Goal: Communication & Community: Answer question/provide support

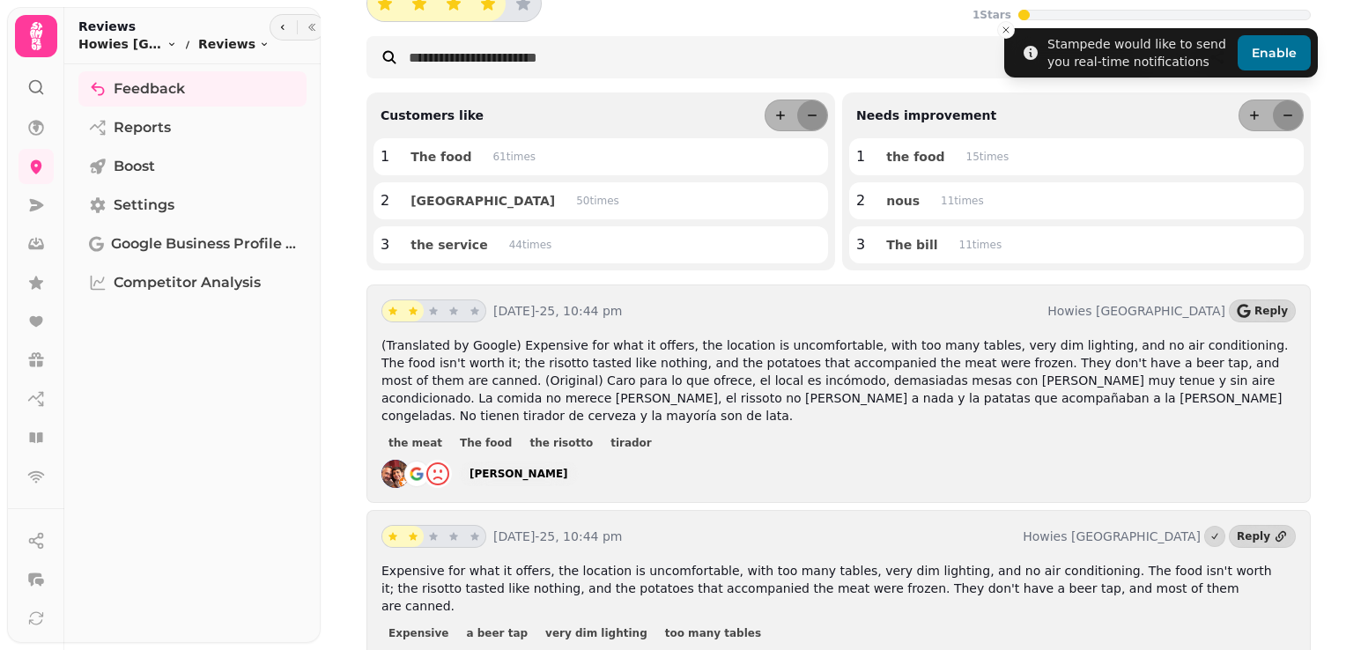
scroll to position [155, 0]
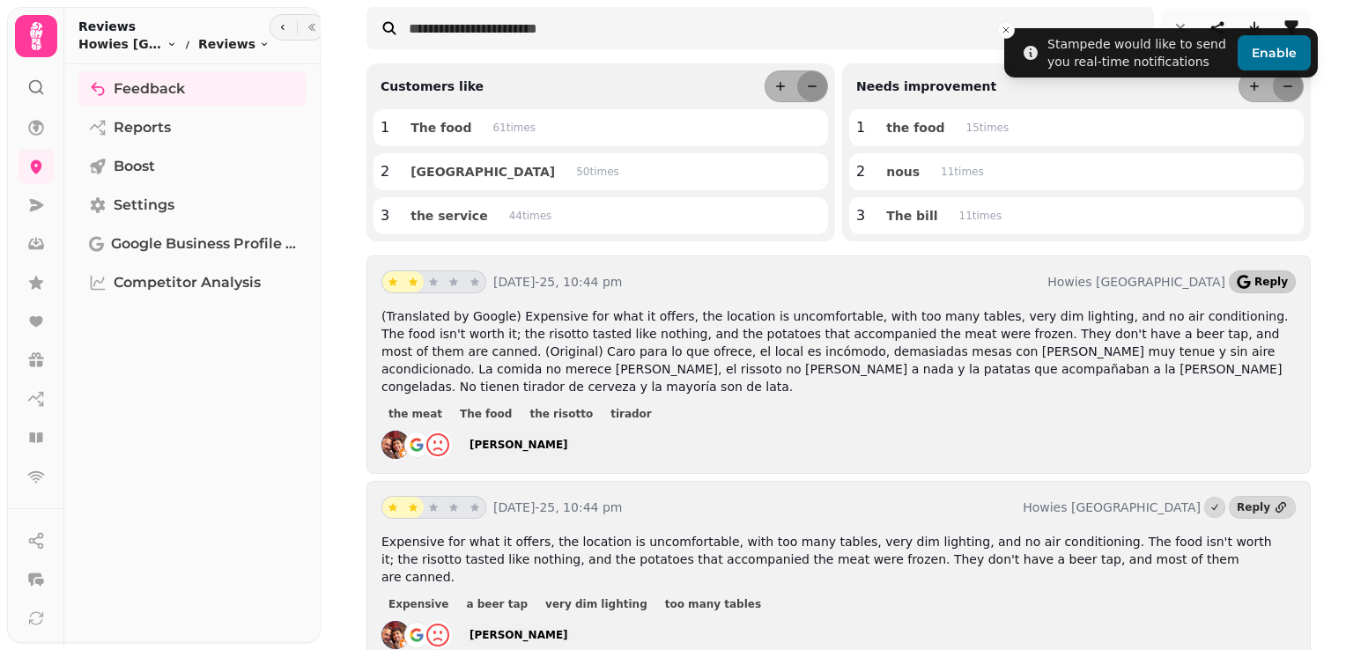
click at [1242, 278] on icon "button" at bounding box center [1244, 282] width 14 height 14
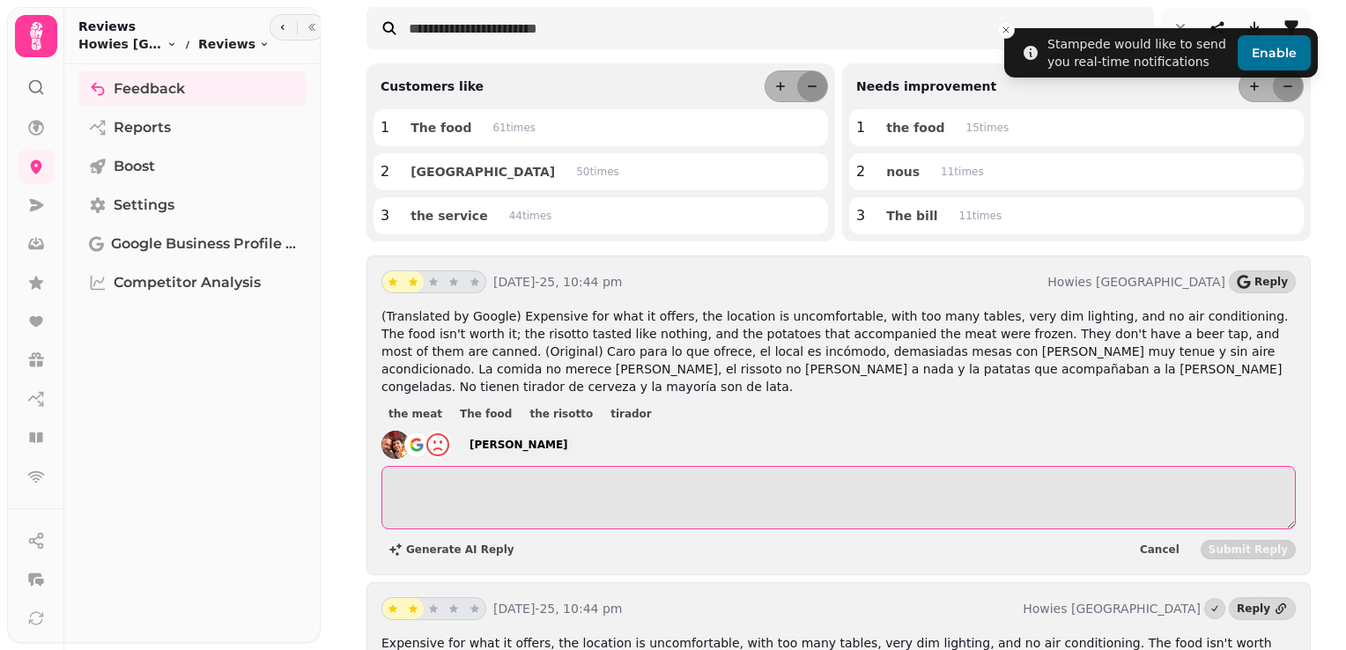
click at [433, 509] on textarea at bounding box center [839, 497] width 915 height 63
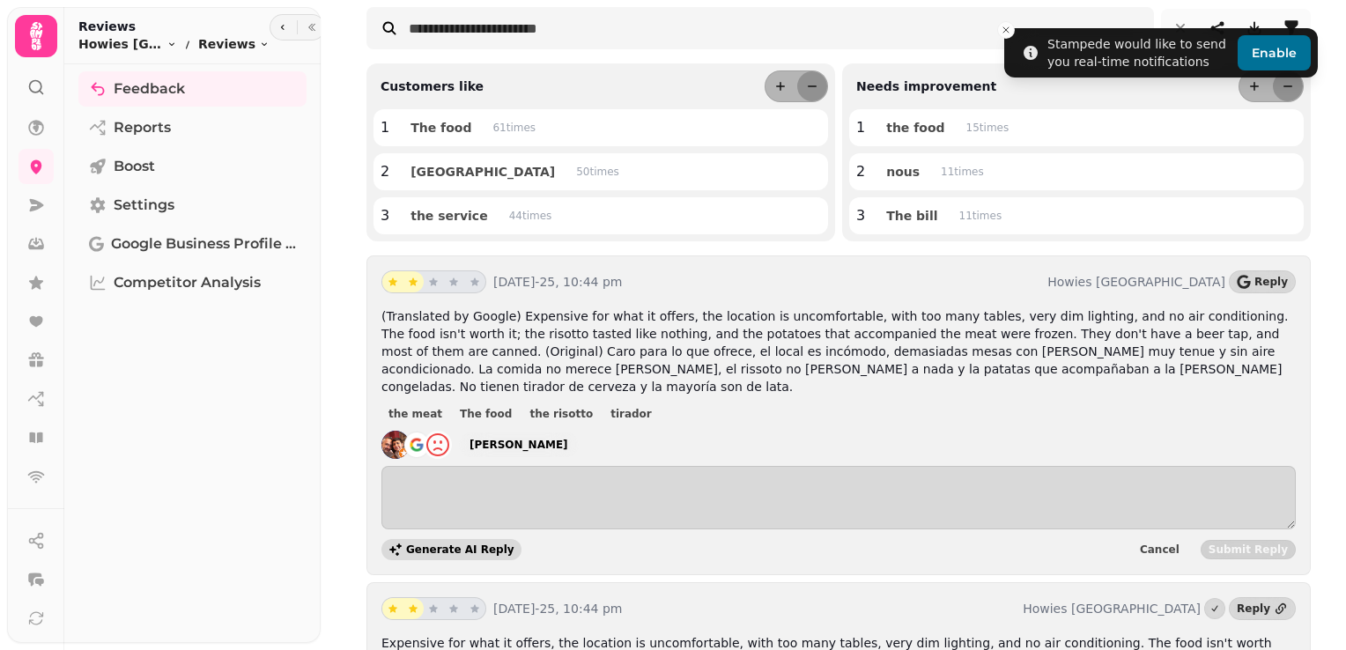
click at [417, 545] on span "Generate AI Reply" at bounding box center [460, 550] width 108 height 11
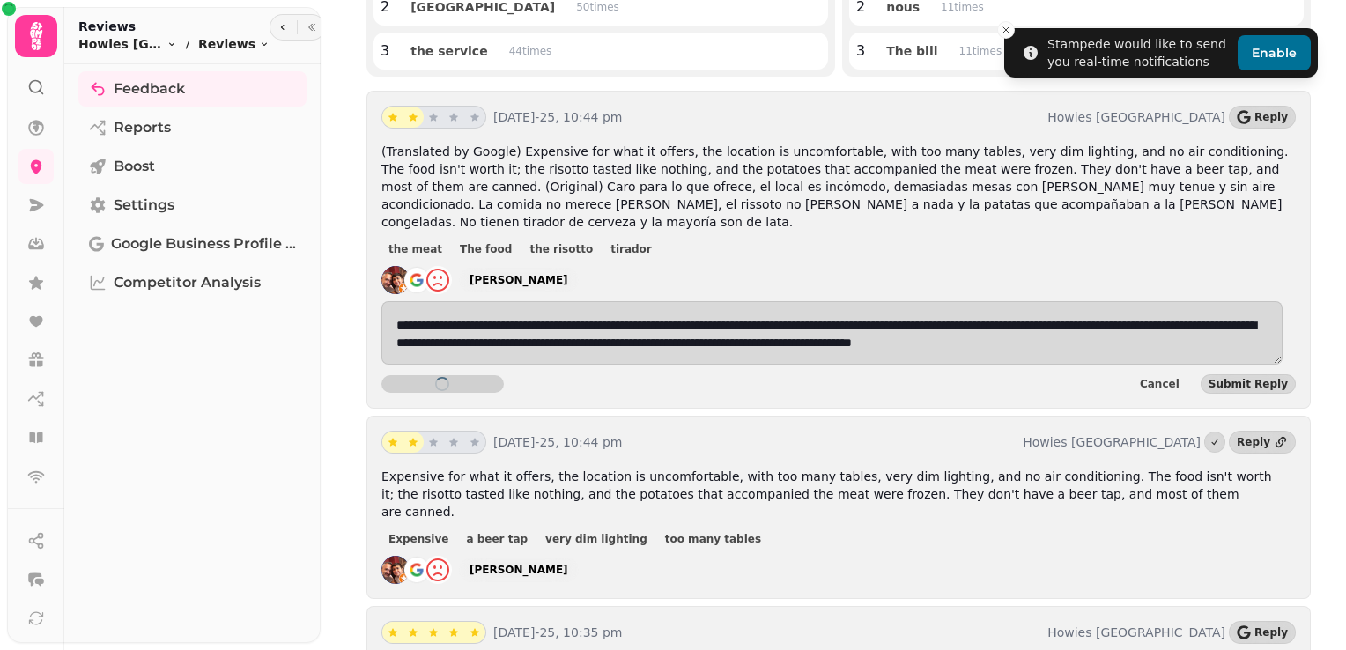
scroll to position [321, 0]
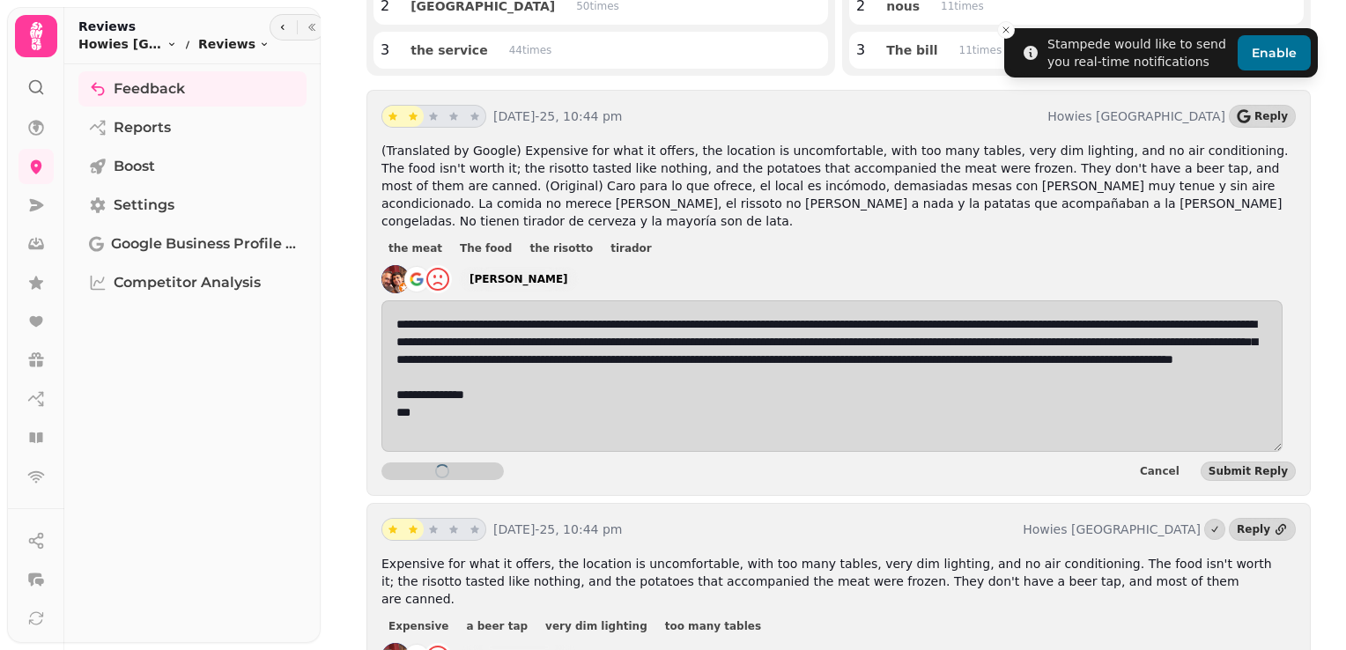
type textarea "**********"
click at [1247, 467] on span "Submit Reply" at bounding box center [1248, 472] width 79 height 11
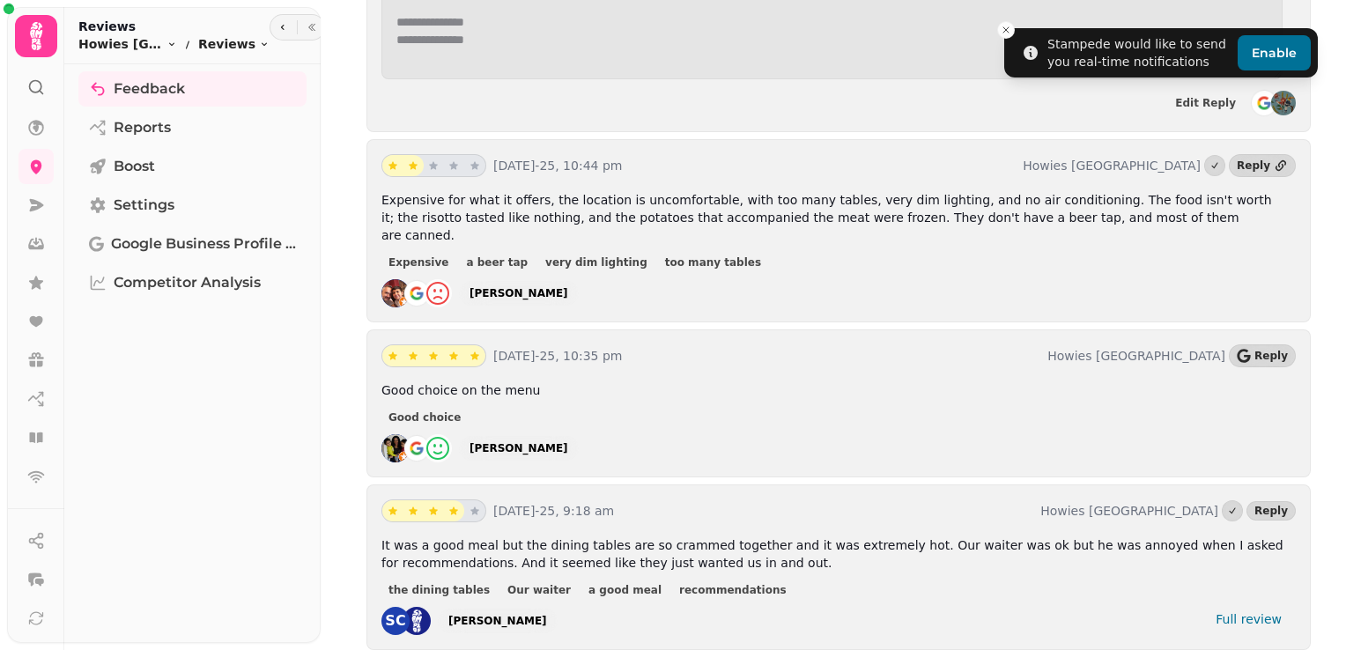
scroll to position [693, 0]
click at [1261, 345] on button "Reply" at bounding box center [1262, 356] width 67 height 23
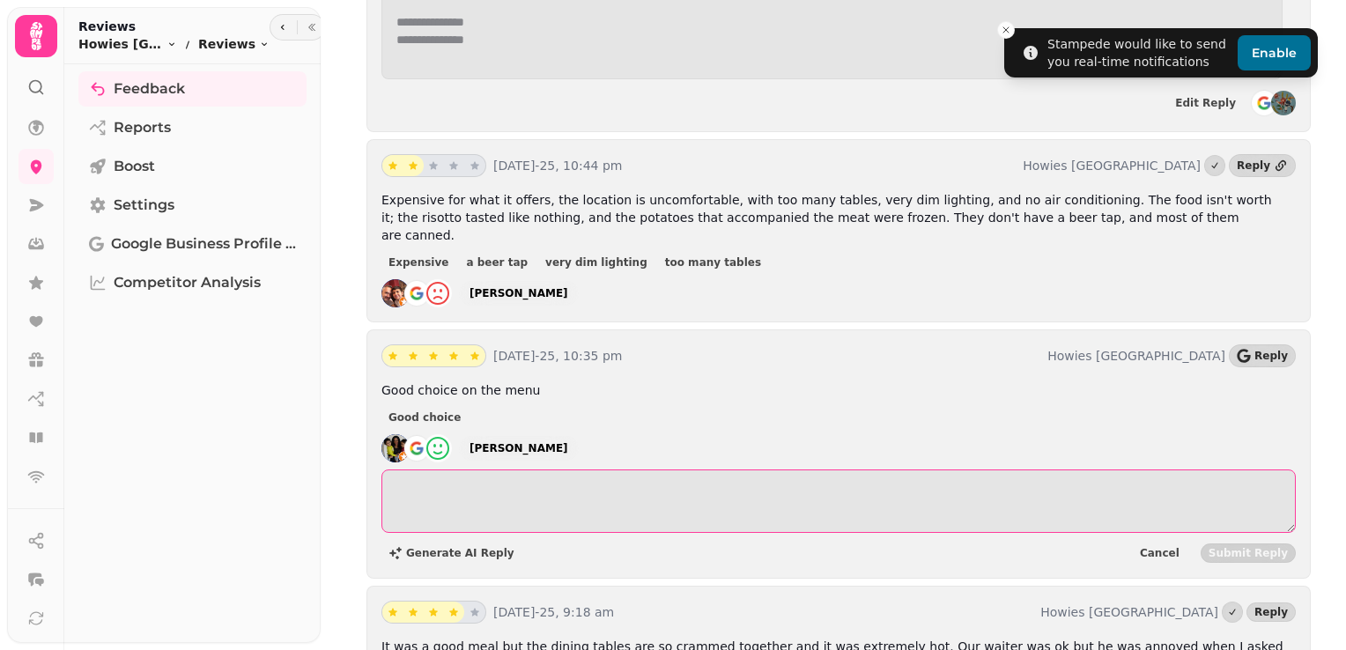
click at [481, 470] on textarea at bounding box center [839, 501] width 915 height 63
drag, startPoint x: 476, startPoint y: 448, endPoint x: 374, endPoint y: 463, distance: 102.4
click at [374, 463] on div "**********" at bounding box center [839, 454] width 945 height 249
type textarea "**********"
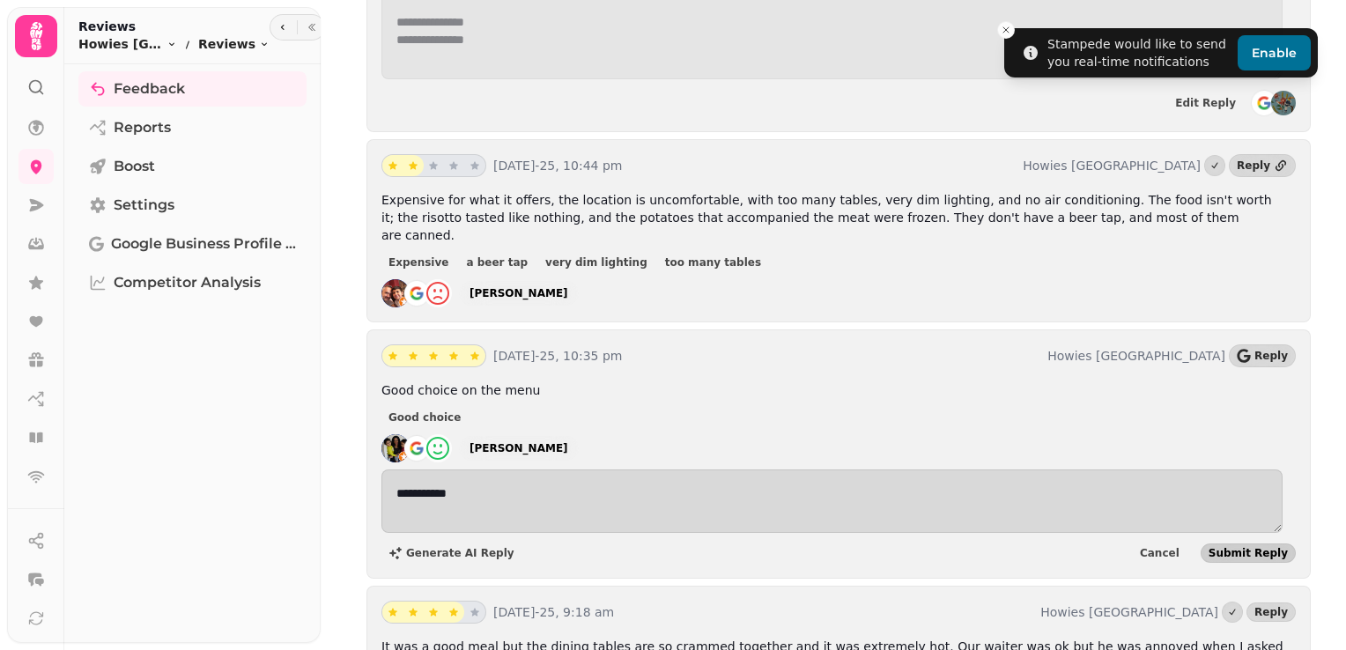
click at [1239, 548] on span "Submit Reply" at bounding box center [1248, 553] width 79 height 11
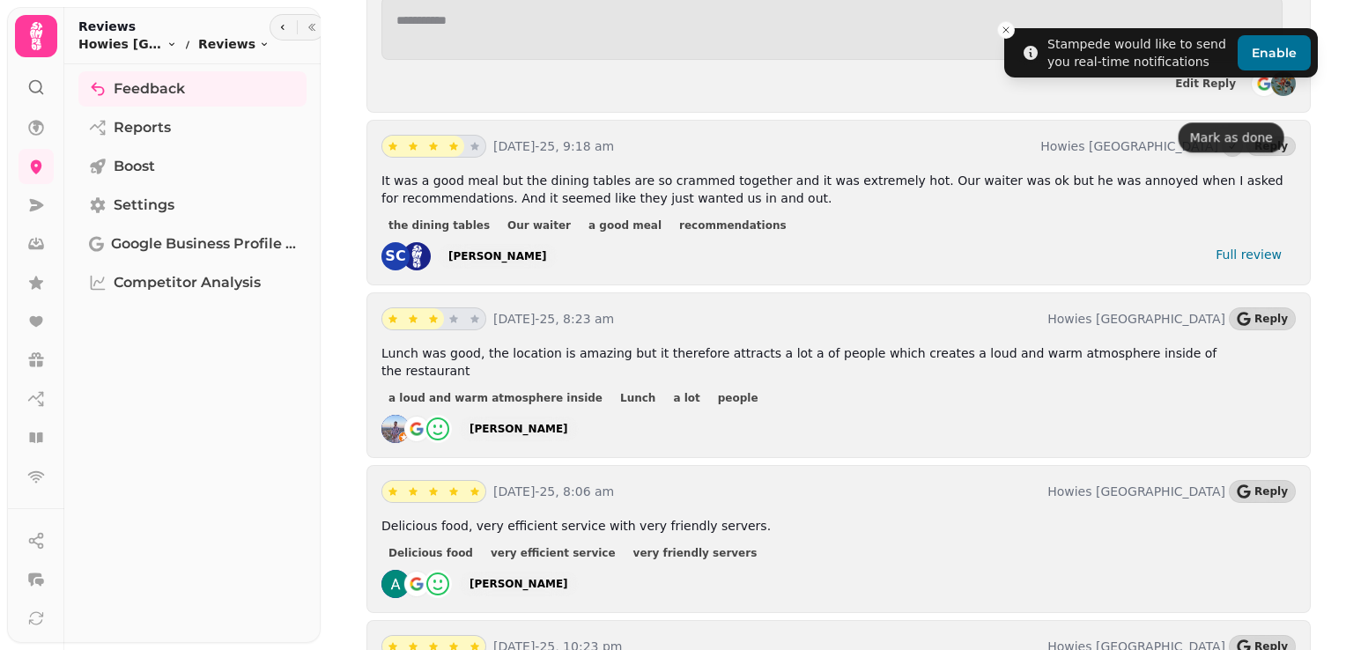
scroll to position [1167, 0]
click at [1244, 312] on icon "button" at bounding box center [1243, 319] width 13 height 14
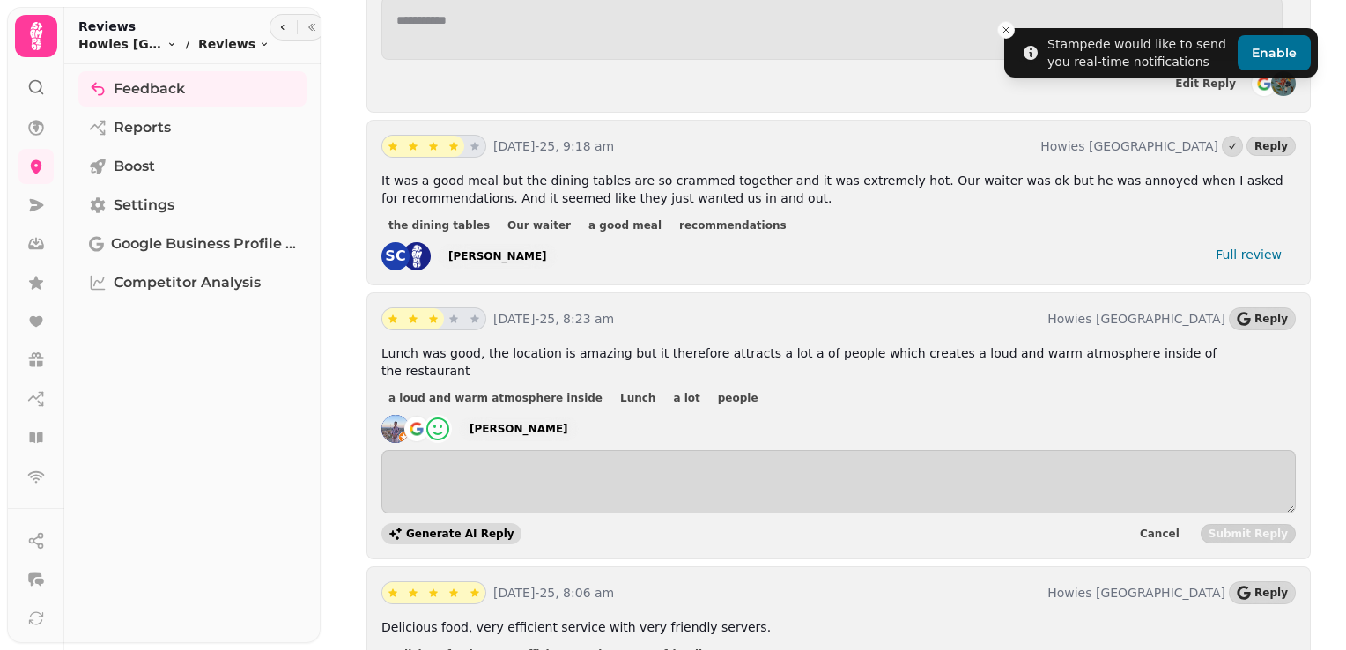
click at [444, 529] on span "Generate AI Reply" at bounding box center [460, 534] width 108 height 11
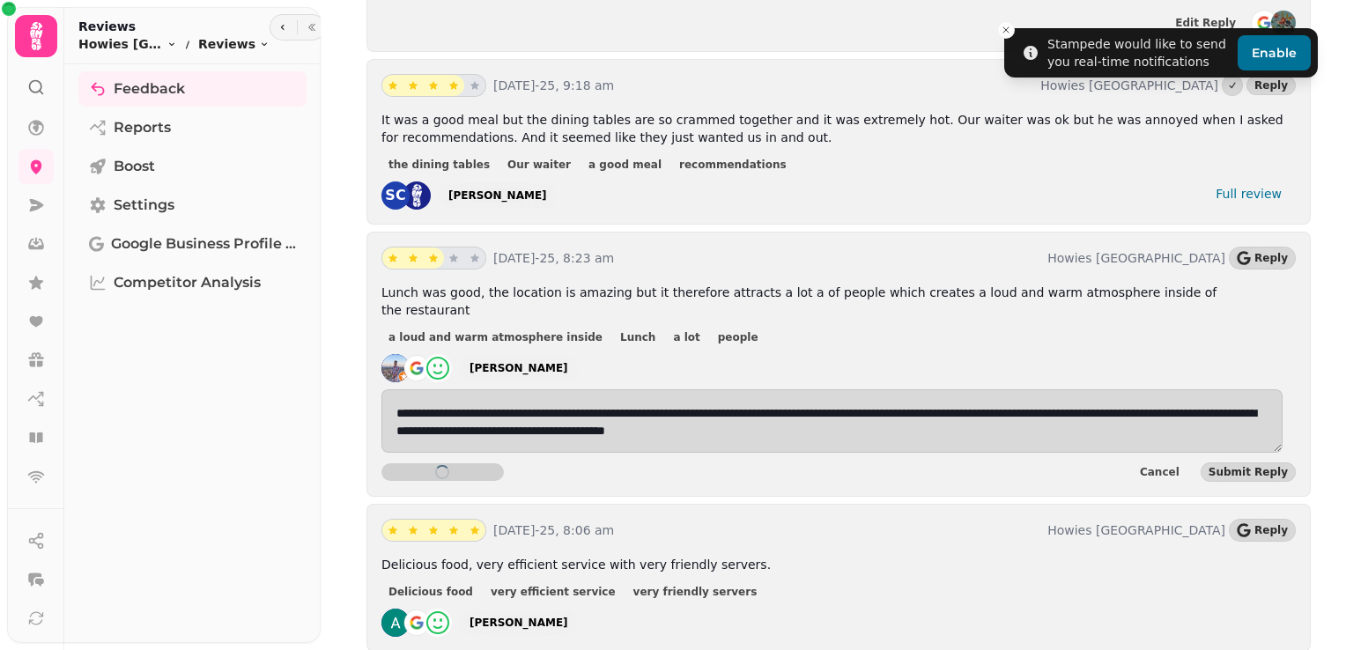
scroll to position [1237, 0]
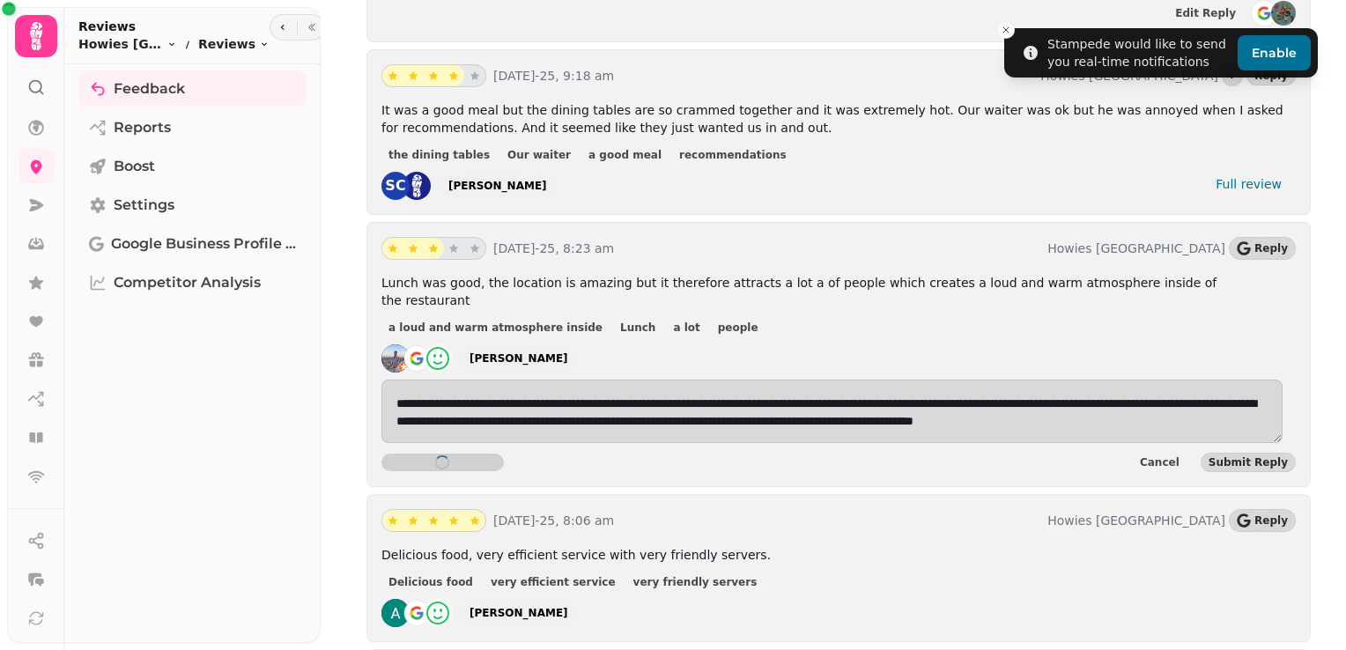
type textarea "**********"
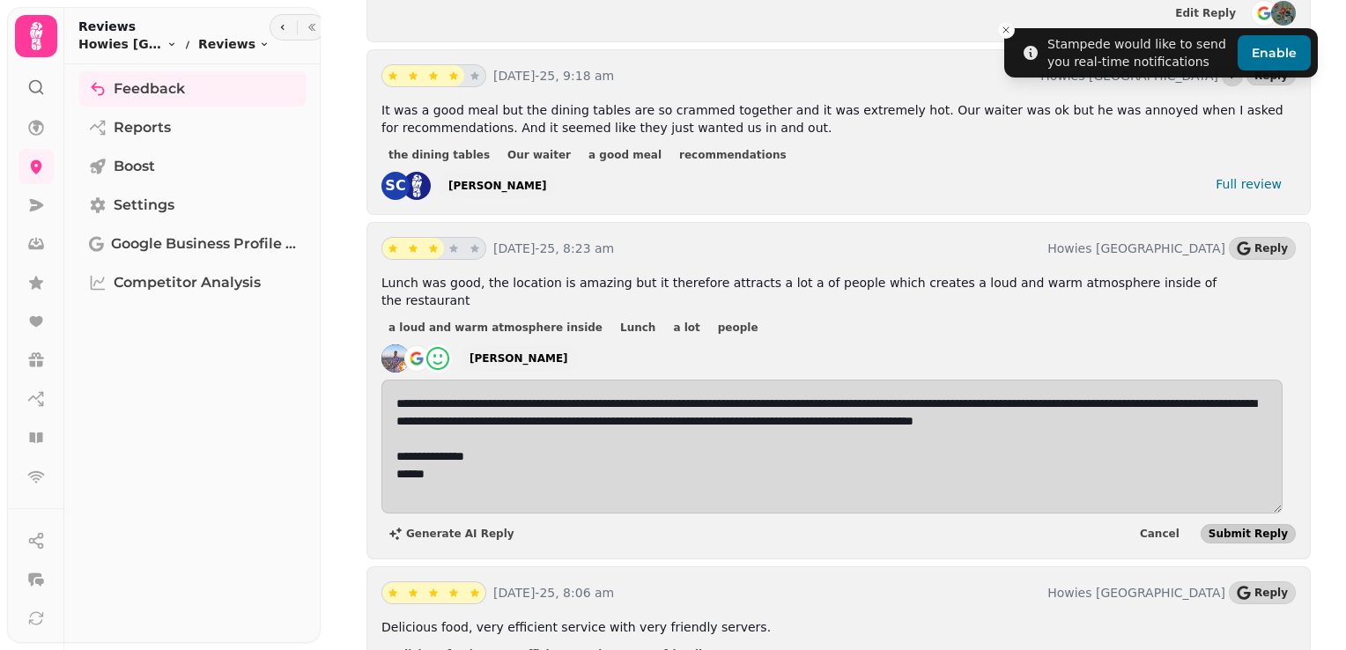
click at [1244, 529] on span "Submit Reply" at bounding box center [1248, 534] width 79 height 11
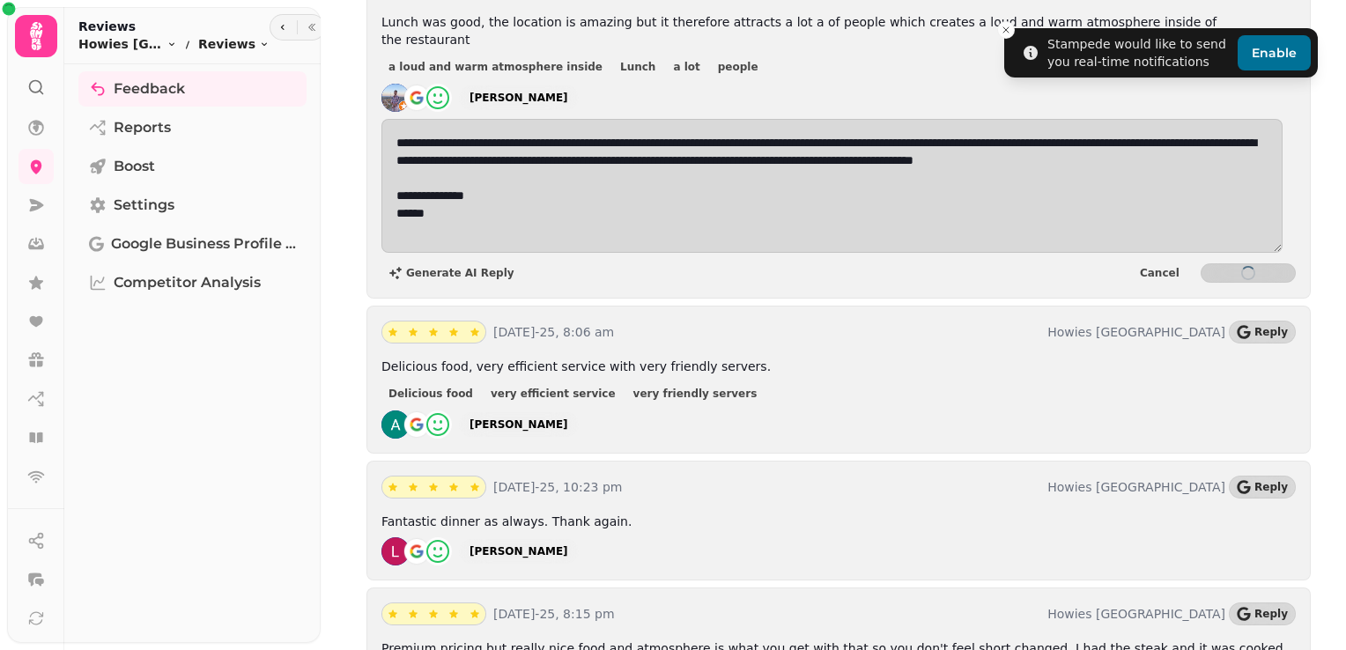
scroll to position [1499, 0]
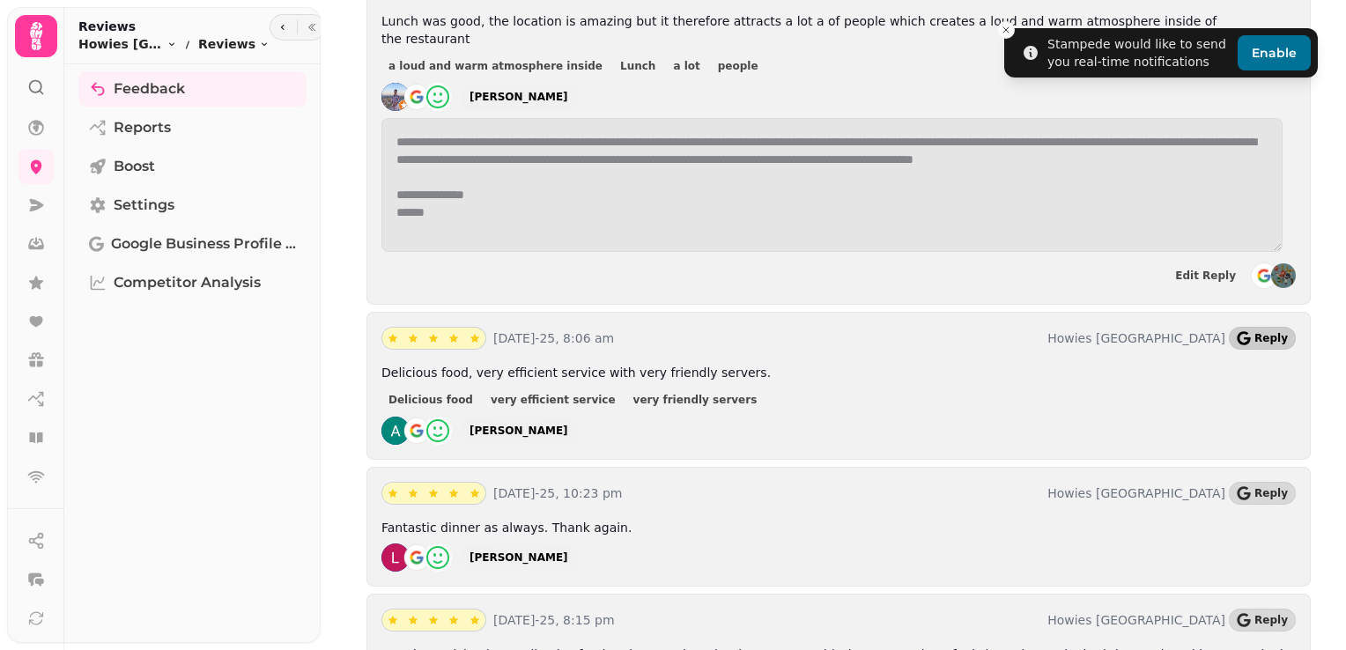
click at [1255, 333] on span "Reply" at bounding box center [1271, 338] width 33 height 11
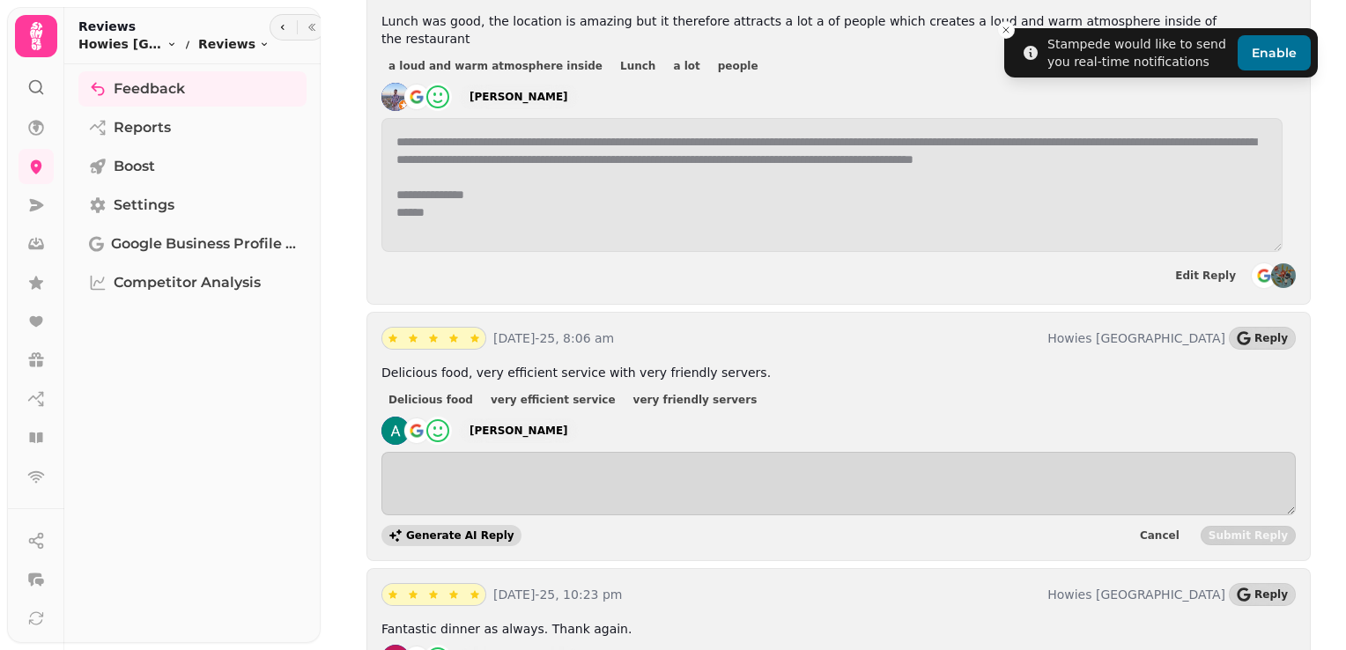
click at [462, 530] on span "Generate AI Reply" at bounding box center [460, 535] width 108 height 11
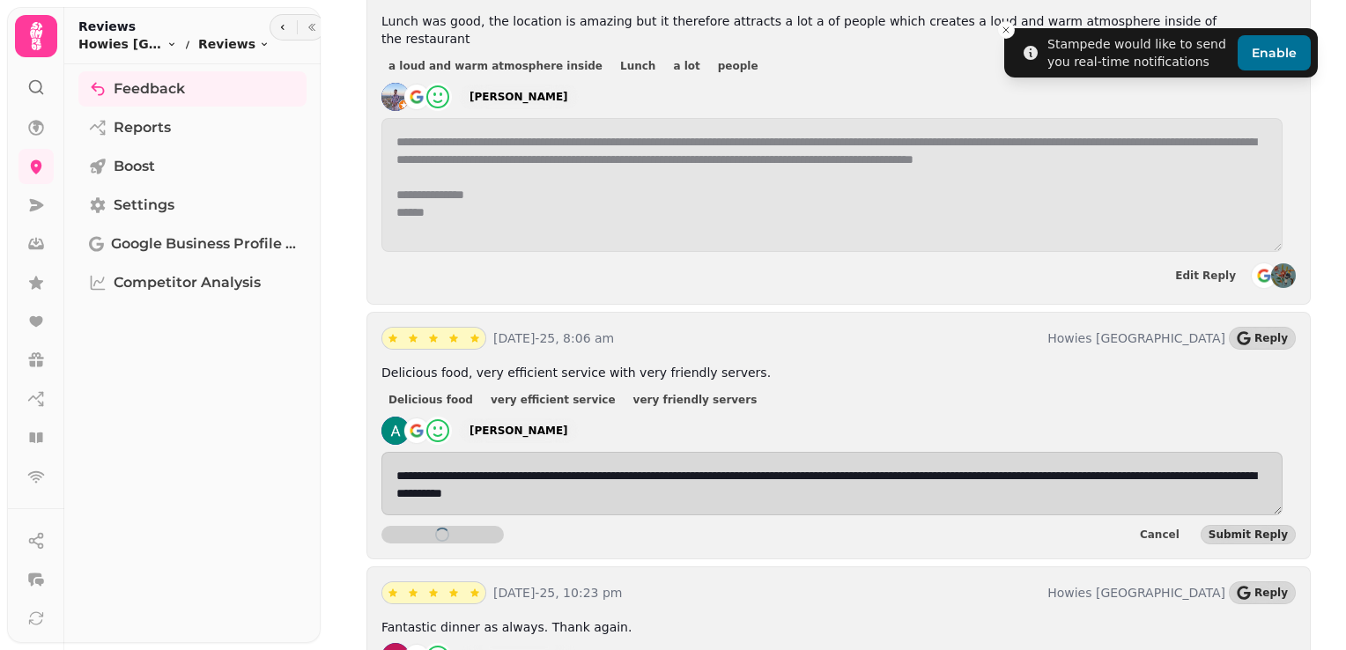
type textarea "**********"
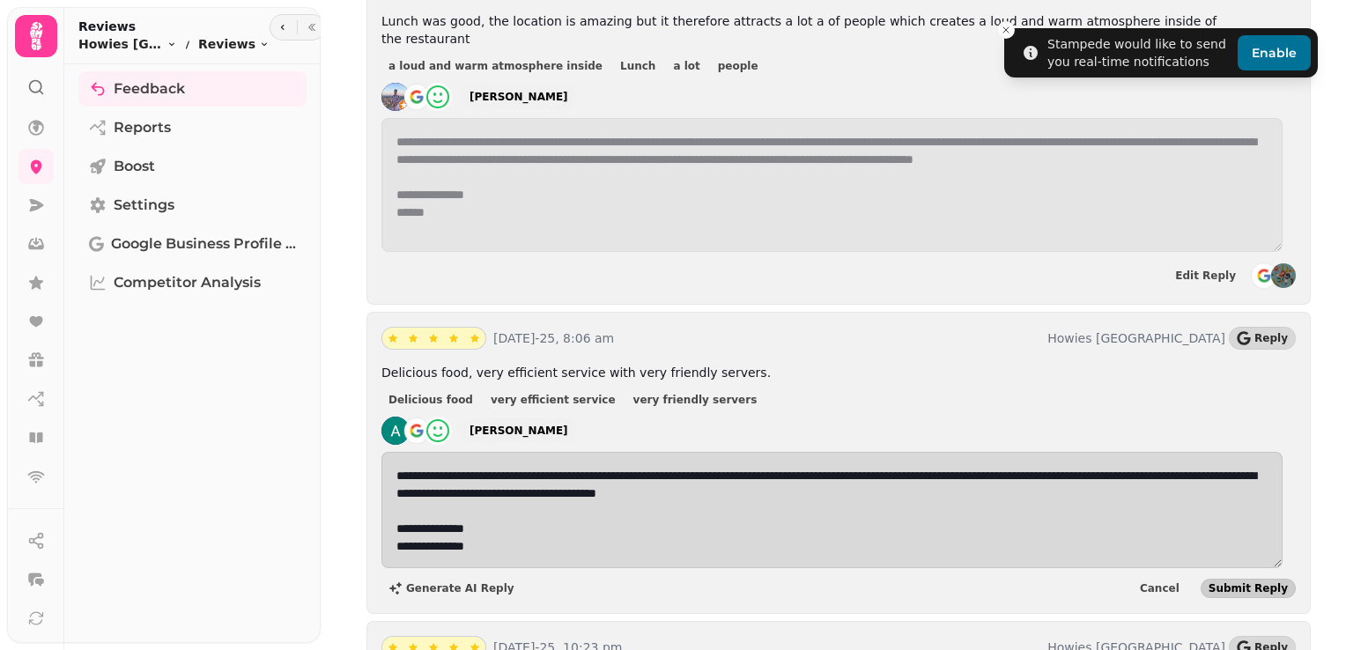
click at [1234, 583] on span "Submit Reply" at bounding box center [1248, 588] width 79 height 11
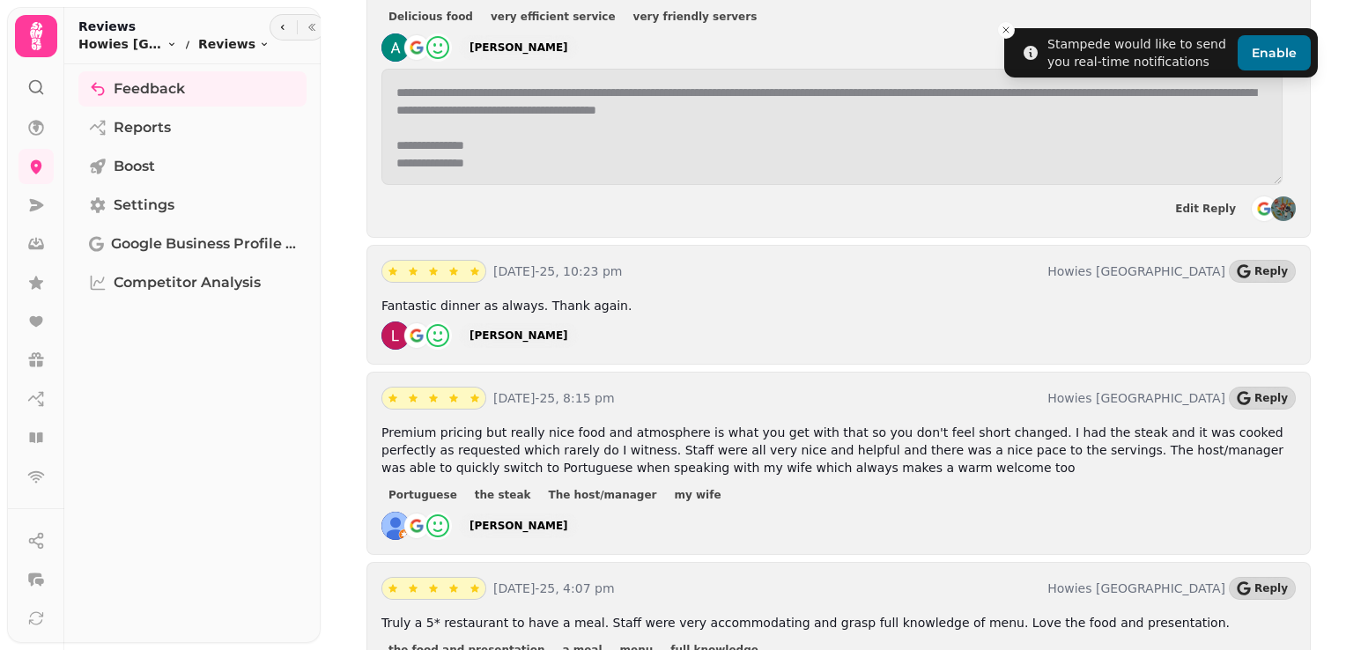
scroll to position [1886, 0]
